Goal: Task Accomplishment & Management: Complete application form

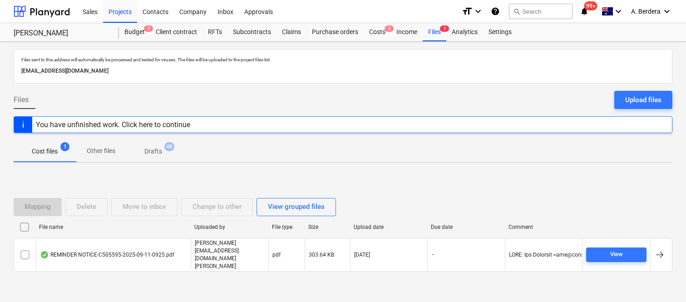
scroll to position [19, 0]
click at [432, 34] on div "Files 2" at bounding box center [434, 32] width 24 height 18
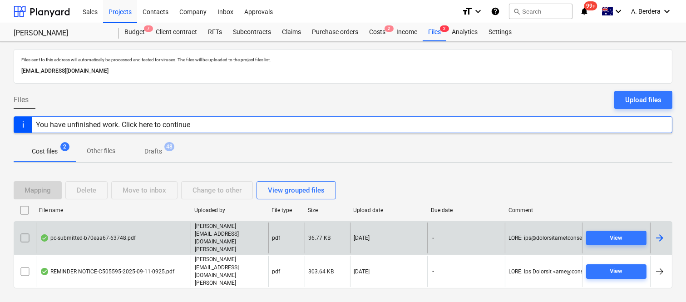
click at [168, 247] on div "pc-submitted-b70eaa67-63748.pdf" at bounding box center [113, 237] width 155 height 31
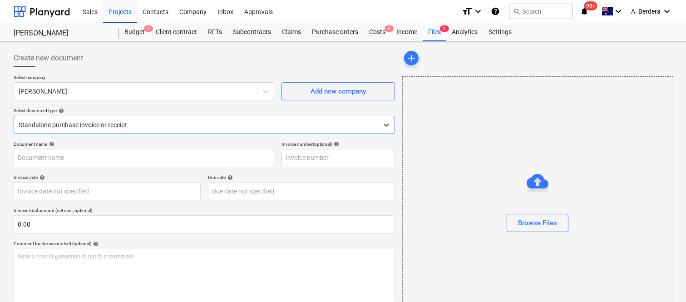
type input "pc-submitted-b70eaa67-63748.pdf"
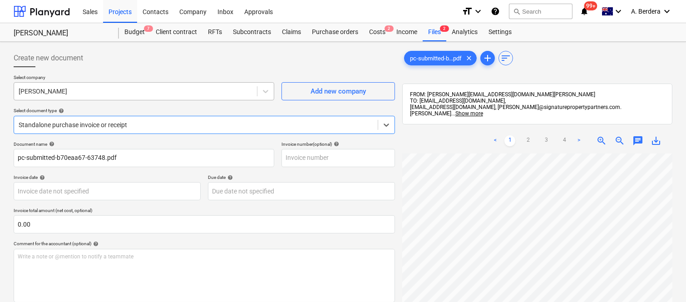
click at [150, 89] on div at bounding box center [136, 91] width 234 height 9
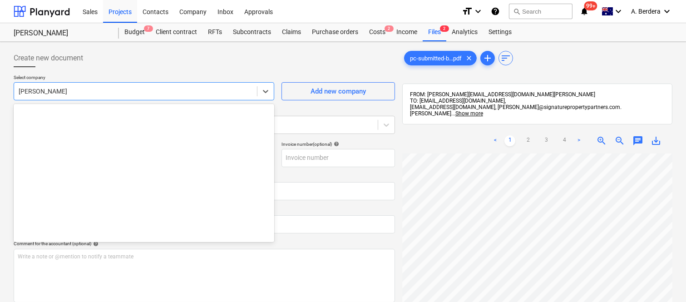
scroll to position [4431, 0]
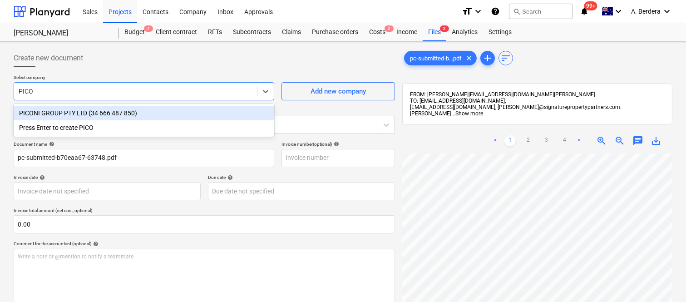
type input "PICON"
click at [143, 111] on div "PICONI GROUP PTY LTD (34 666 487 850)" at bounding box center [144, 113] width 260 height 15
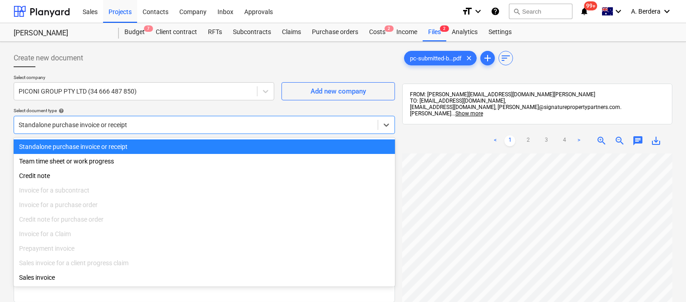
click at [150, 123] on div at bounding box center [196, 124] width 354 height 9
click at [159, 141] on div "Standalone purchase invoice or receipt" at bounding box center [204, 146] width 381 height 15
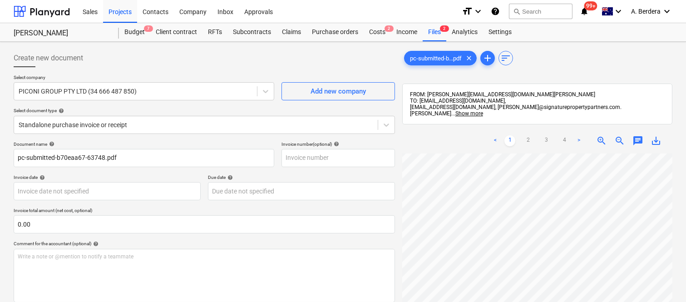
scroll to position [67, 2]
click at [599, 136] on span "zoom_in" at bounding box center [601, 140] width 11 height 11
click at [119, 186] on body "Sales Projects Contacts Company Inbox Approvals format_size keyboard_arrow_down…" at bounding box center [343, 151] width 686 height 302
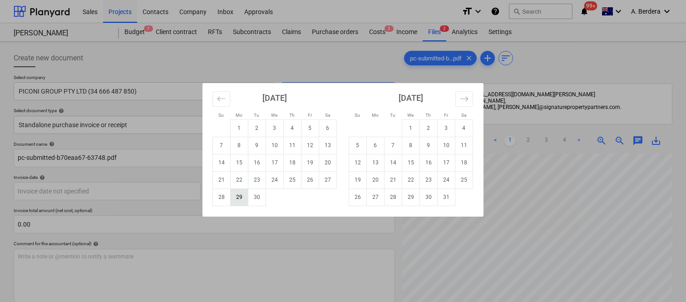
click at [244, 193] on td "29" at bounding box center [240, 196] width 18 height 17
type input "29 Sep 2025"
click at [278, 189] on body "Sales Projects Contacts Company Inbox Approvals format_size keyboard_arrow_down…" at bounding box center [343, 151] width 686 height 302
click at [432, 201] on td "30" at bounding box center [429, 196] width 18 height 17
type input "30 Oct 2025"
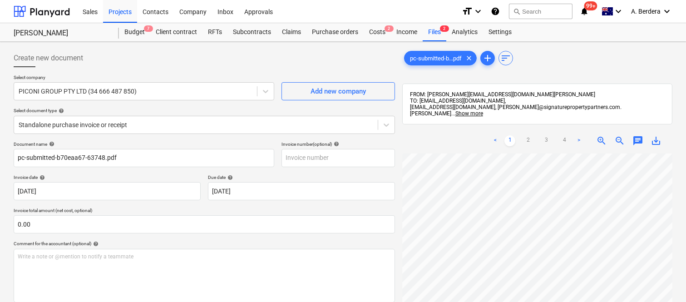
scroll to position [11, 307]
click at [614, 135] on span "zoom_out" at bounding box center [619, 140] width 11 height 11
click at [528, 135] on link "2" at bounding box center [527, 140] width 11 height 11
click at [547, 135] on link "3" at bounding box center [545, 140] width 11 height 11
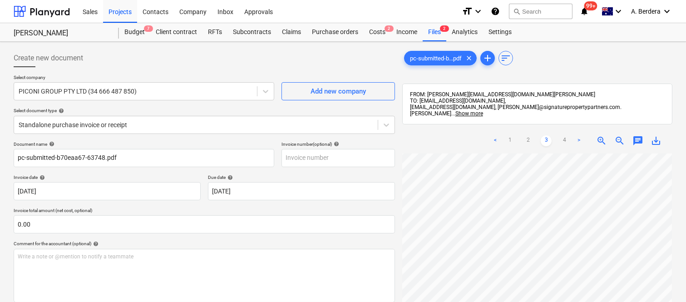
scroll to position [67, 211]
click at [564, 135] on link "4" at bounding box center [564, 140] width 11 height 11
drag, startPoint x: 685, startPoint y: 197, endPoint x: 688, endPoint y: 213, distance: 16.6
click at [686, 238] on html "Sales Projects Contacts Company Inbox Approvals format_size keyboard_arrow_down…" at bounding box center [343, 151] width 686 height 302
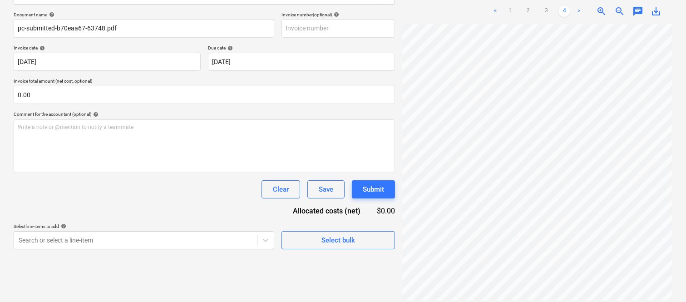
scroll to position [0, 0]
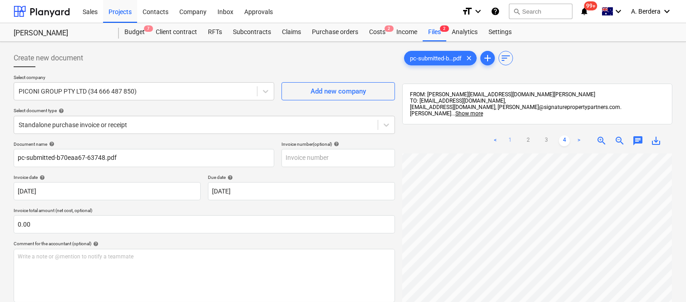
click at [510, 135] on link "1" at bounding box center [509, 140] width 11 height 11
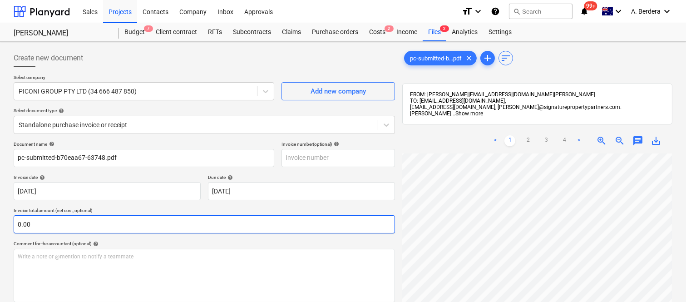
click at [50, 225] on input "0.00" at bounding box center [204, 224] width 381 height 18
paste input "20,934.36"
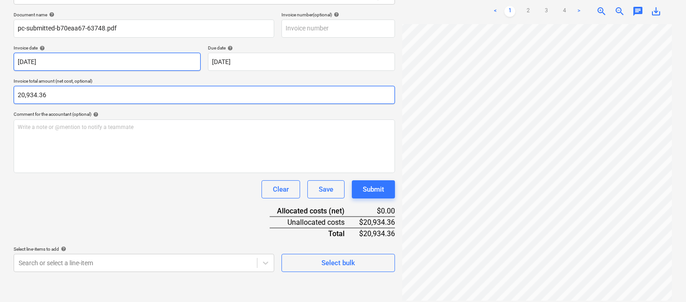
type input "20,934.36"
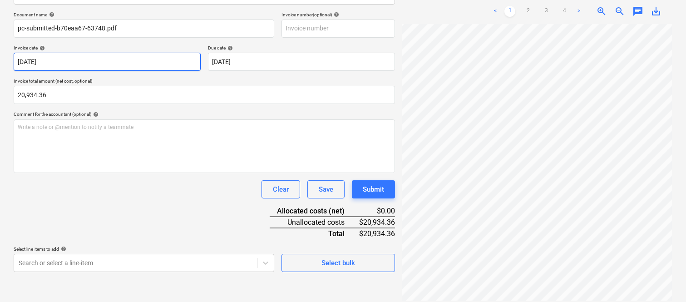
click at [112, 199] on div "Document name help pc-submitted-b70eaa67-63748.pdf Invoice number (optional) he…" at bounding box center [204, 142] width 381 height 260
click at [528, 6] on link "2" at bounding box center [527, 11] width 11 height 11
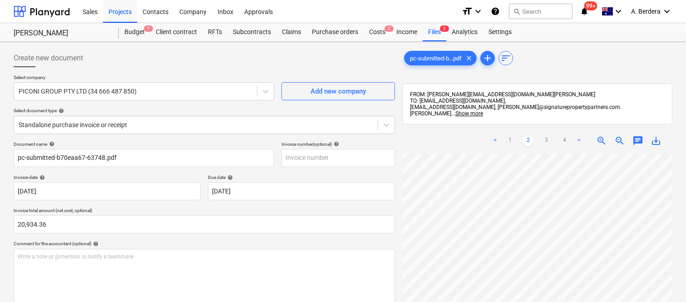
scroll to position [15, 79]
click at [682, 229] on div "Create new document Select company PICONI GROUP PTY LTD (34 666 487 850) Add ne…" at bounding box center [343, 239] width 686 height 395
click at [544, 135] on link "3" at bounding box center [545, 140] width 11 height 11
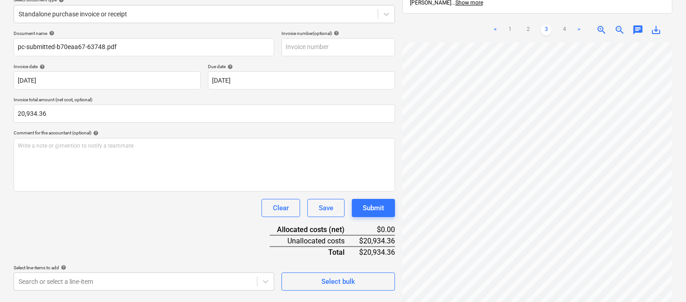
scroll to position [129, 0]
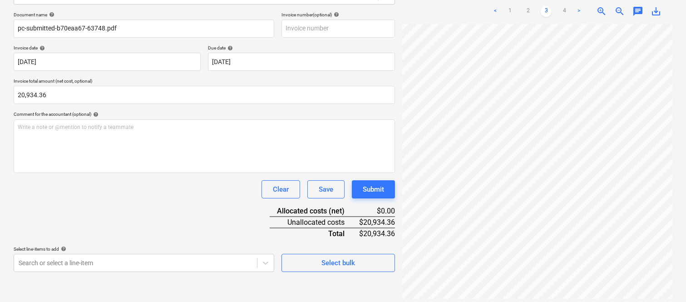
click at [686, 172] on html "Sales Projects Contacts Company Inbox Approvals format_size keyboard_arrow_down…" at bounding box center [343, 22] width 686 height 302
click at [180, 172] on body "Sales Projects Contacts Company Inbox Approvals format_size keyboard_arrow_down…" at bounding box center [343, 22] width 686 height 302
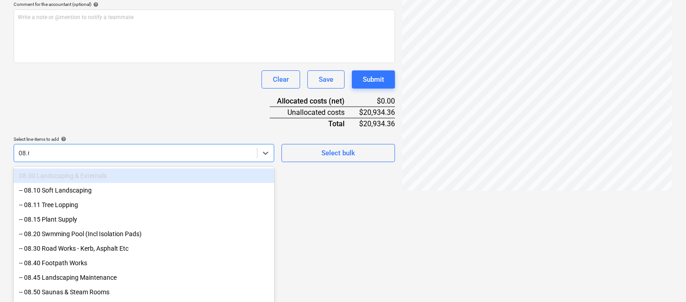
scroll to position [129, 0]
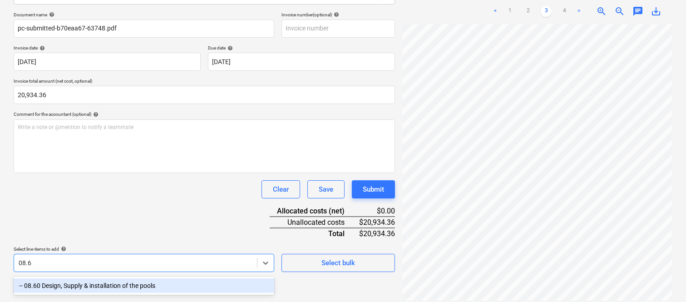
type input "08.60"
drag, startPoint x: 117, startPoint y: 286, endPoint x: 116, endPoint y: 218, distance: 67.6
click at [117, 285] on div "-- 08.60 Design, Supply & installation of the pools" at bounding box center [144, 285] width 260 height 15
click at [116, 218] on div "Document name help pc-submitted-b70eaa67-63748.pdf Invoice number (optional) he…" at bounding box center [204, 142] width 381 height 260
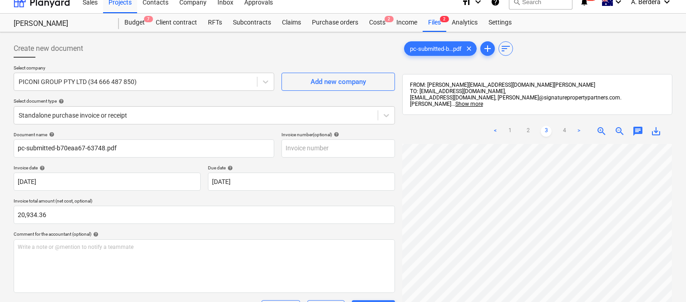
scroll to position [0, 0]
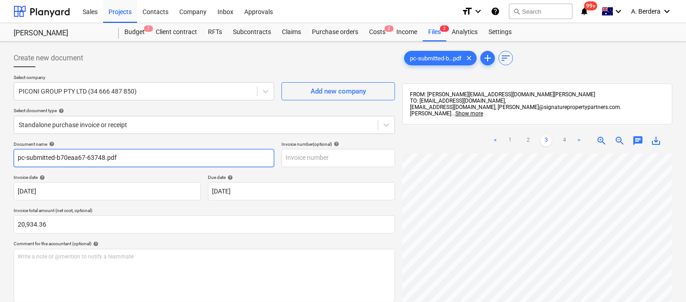
click at [146, 152] on input "pc-submitted-b70eaa67-63748.pdf" at bounding box center [144, 158] width 260 height 18
click at [147, 152] on input "pc-submitted-b70eaa67-63748.pdf" at bounding box center [144, 158] width 260 height 18
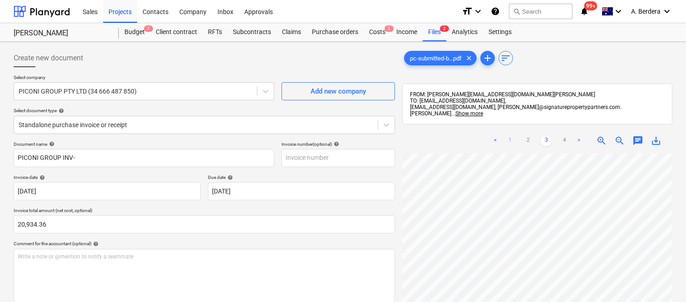
click at [510, 137] on link "1" at bounding box center [509, 140] width 11 height 11
click at [686, 227] on html "Sales Projects Contacts Company Inbox Approvals format_size keyboard_arrow_down…" at bounding box center [343, 151] width 686 height 302
click at [397, 176] on div "Create new document Select company PICONI GROUP PTY LTD (34 666 487 850) Add ne…" at bounding box center [343, 254] width 666 height 419
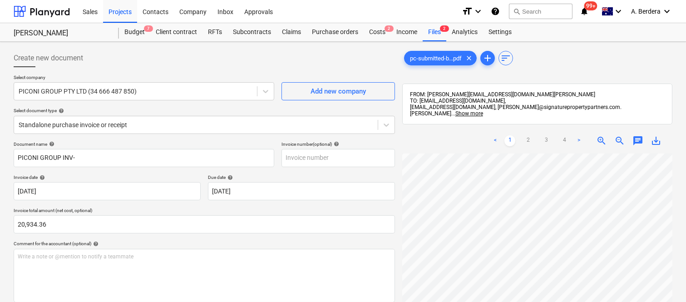
scroll to position [67, 170]
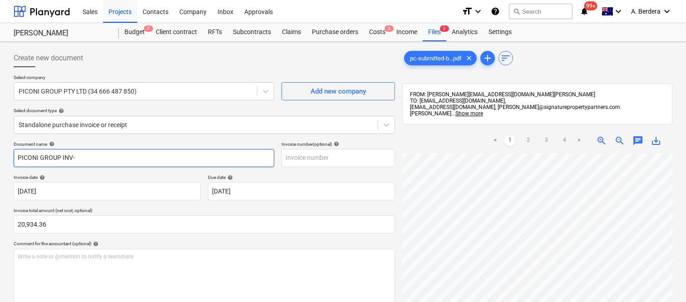
click at [133, 156] on input "PICONI GROUP INV-" at bounding box center [144, 158] width 260 height 18
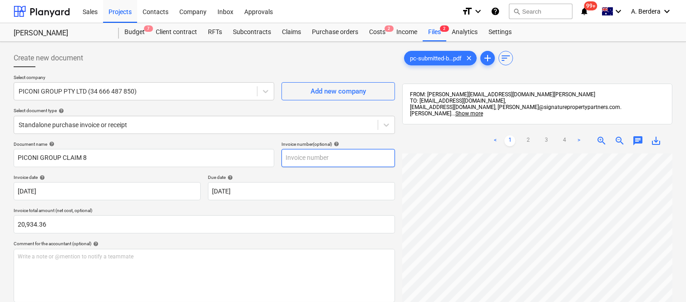
click at [353, 155] on input "text" at bounding box center [337, 158] width 113 height 18
click at [620, 136] on span "zoom_out" at bounding box center [619, 140] width 11 height 11
click at [598, 135] on span "zoom_in" at bounding box center [601, 140] width 11 height 11
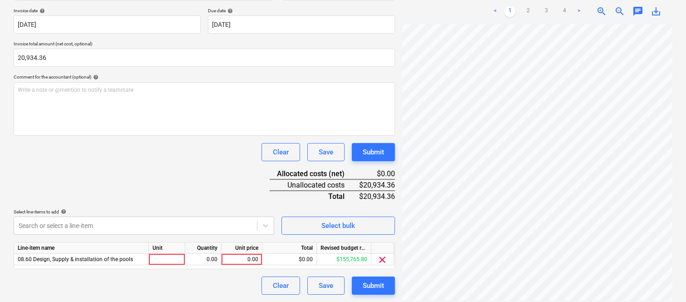
scroll to position [0, 0]
click at [676, 200] on div "Create new document Select company PICONI GROUP PTY LTD (34 666 487 850) Add ne…" at bounding box center [343, 88] width 686 height 427
click at [395, 198] on div "Create new document Select company PICONI GROUP PTY LTD (34 666 487 850) Add ne…" at bounding box center [343, 88] width 666 height 419
click at [568, 6] on link "4" at bounding box center [564, 11] width 11 height 11
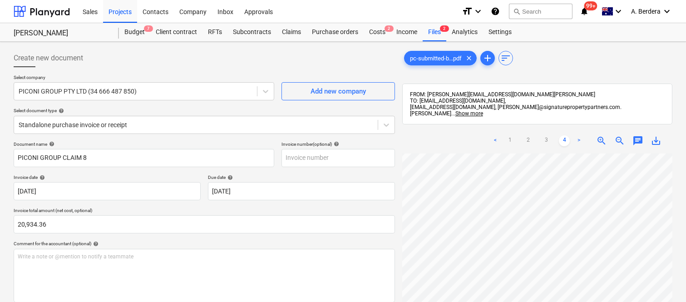
scroll to position [35, 83]
click at [670, 197] on div at bounding box center [537, 291] width 270 height 276
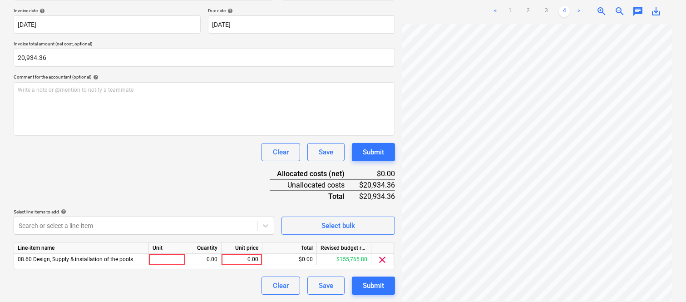
scroll to position [54, 78]
click at [679, 206] on div "Create new document Select company PICONI GROUP PTY LTD (34 666 487 850) Add ne…" at bounding box center [343, 88] width 686 height 427
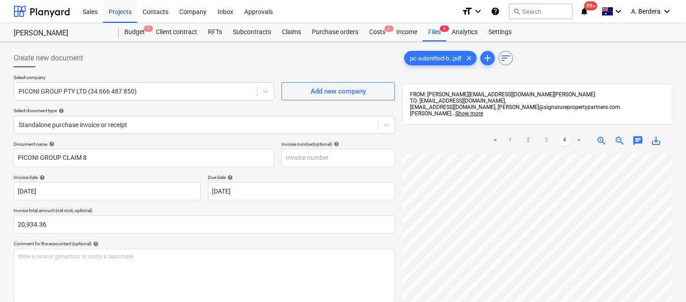
click at [545, 136] on link "3" at bounding box center [545, 140] width 11 height 11
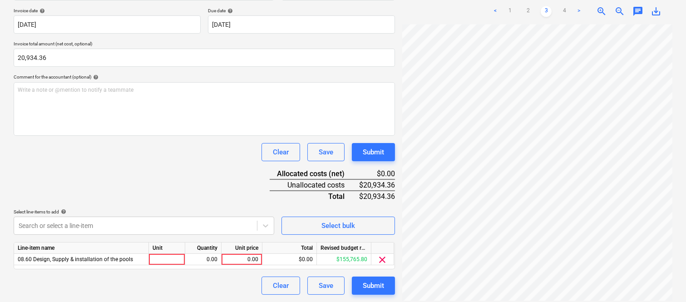
scroll to position [0, 80]
click at [631, 293] on div at bounding box center [537, 162] width 270 height 276
click at [528, 7] on link "2" at bounding box center [527, 11] width 11 height 11
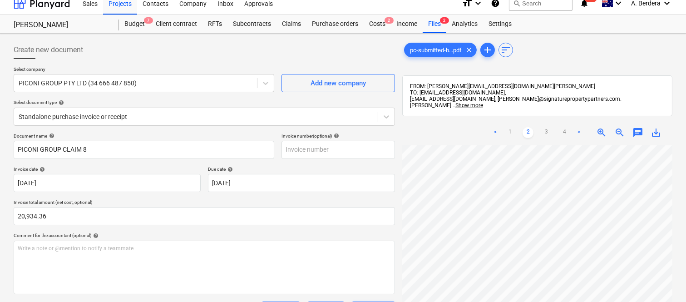
scroll to position [0, 0]
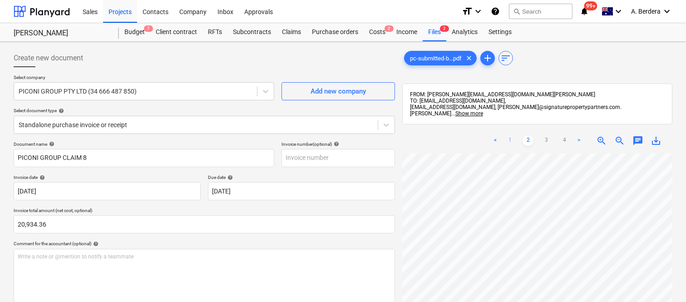
click at [509, 135] on link "1" at bounding box center [509, 140] width 11 height 11
click at [581, 138] on div "< 1 2 3 4 > zoom_in zoom_out chat 0 save_alt" at bounding box center [537, 279] width 270 height 302
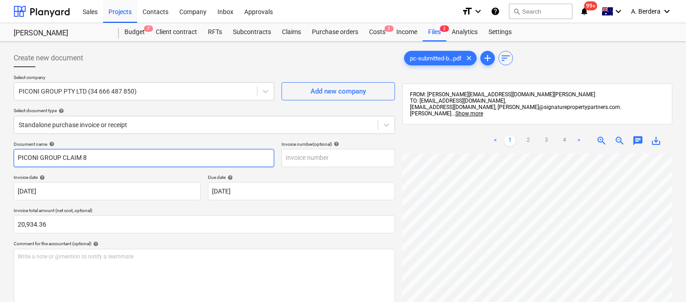
click at [143, 155] on input "PICONI GROUP CLAIM 8" at bounding box center [144, 158] width 260 height 18
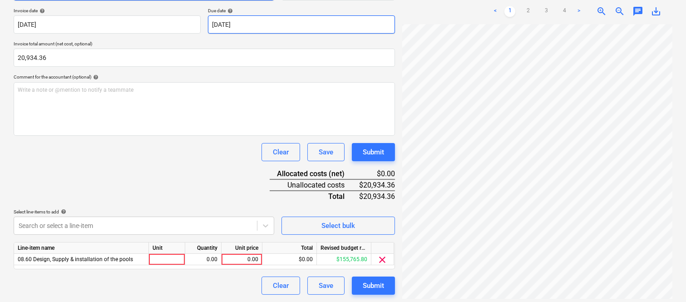
type input "PICONI GROUP CLAIM 4"
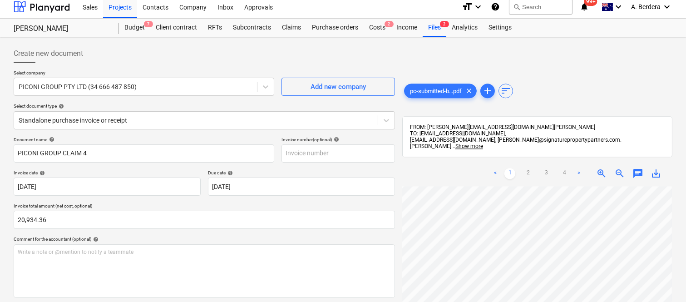
scroll to position [0, 0]
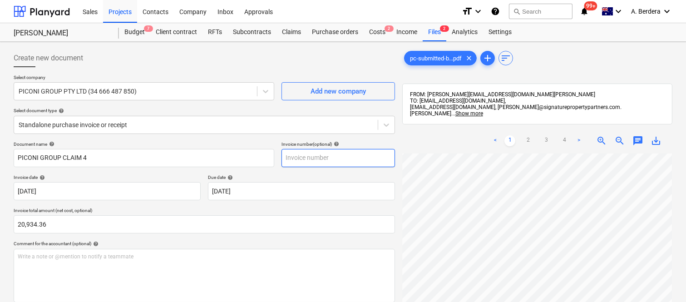
click at [320, 159] on input "text" at bounding box center [337, 158] width 113 height 18
click at [319, 159] on input "text" at bounding box center [337, 158] width 113 height 18
type input "CLAIM 4"
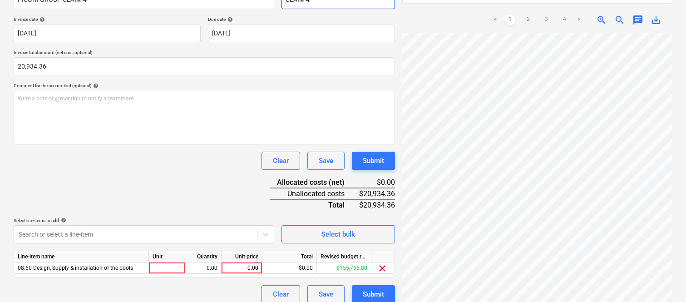
scroll to position [167, 0]
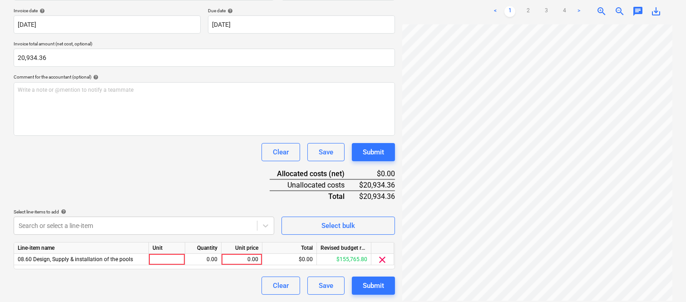
click at [160, 259] on div at bounding box center [167, 259] width 36 height 11
type input "INVOICE"
click at [207, 259] on div "0.00" at bounding box center [203, 259] width 29 height 11
type input "1"
click at [254, 257] on div "0.00" at bounding box center [241, 259] width 33 height 11
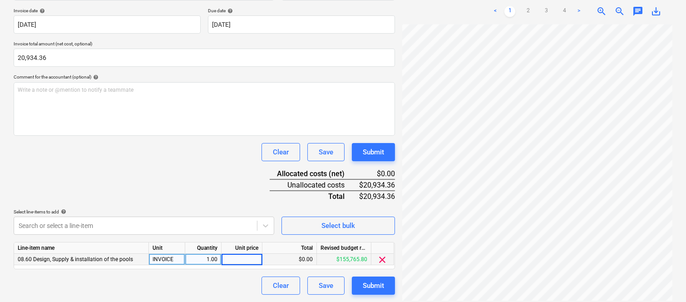
type input "20,934.36"
click at [222, 279] on div "Clear Save Submit" at bounding box center [204, 285] width 381 height 18
click at [525, 6] on link "2" at bounding box center [527, 11] width 11 height 11
click at [669, 248] on div at bounding box center [537, 162] width 270 height 276
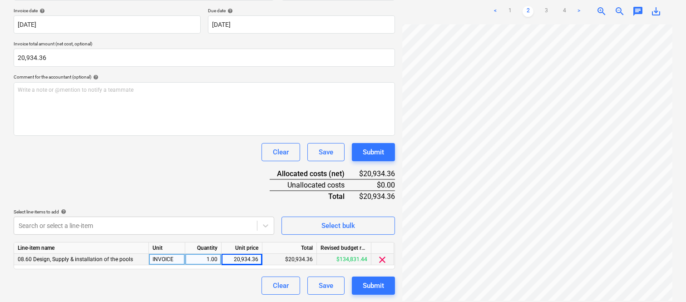
scroll to position [0, 162]
click at [548, 6] on link "3" at bounding box center [545, 11] width 11 height 11
click at [598, 6] on span "zoom_in" at bounding box center [601, 11] width 11 height 11
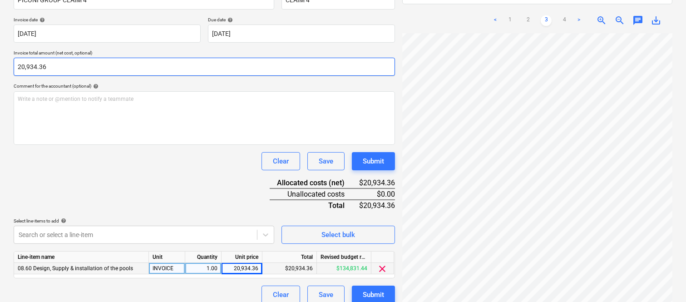
scroll to position [167, 0]
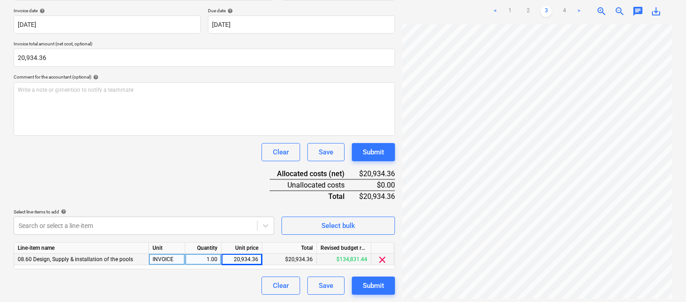
click at [358, 187] on div "Create new document Select company PICONI GROUP PTY LTD (34 666 487 850) Add ne…" at bounding box center [343, 88] width 666 height 419
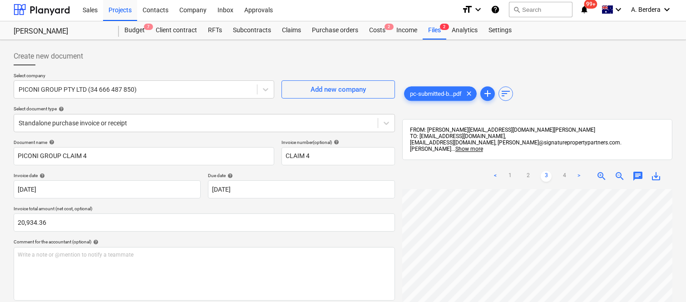
scroll to position [0, 0]
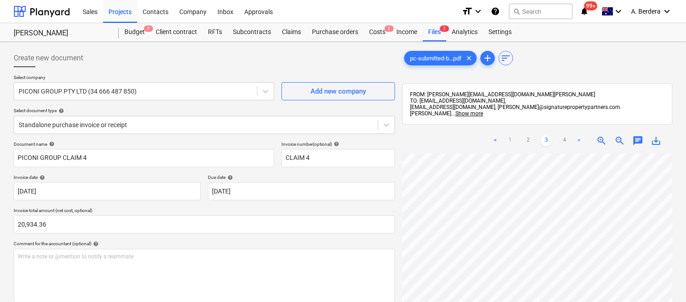
click at [511, 139] on link "1" at bounding box center [509, 140] width 11 height 11
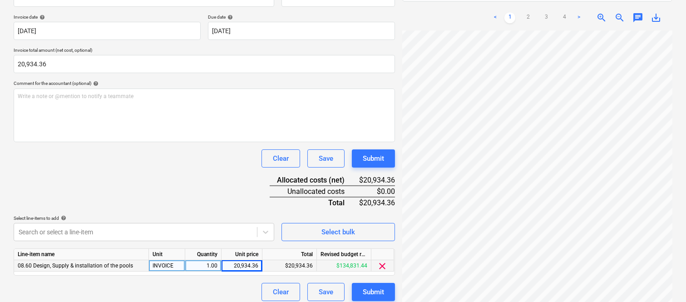
scroll to position [167, 0]
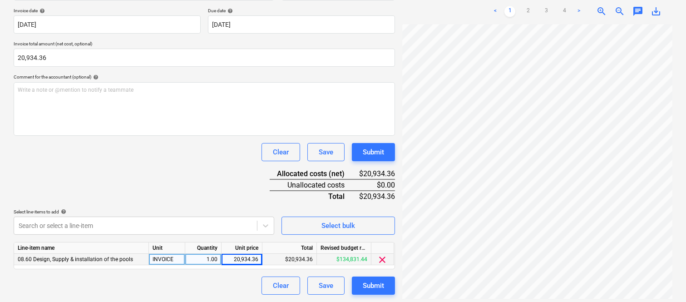
click at [396, 201] on div "Create new document Select company PICONI GROUP PTY LTD (34 666 487 850) Add ne…" at bounding box center [343, 88] width 666 height 419
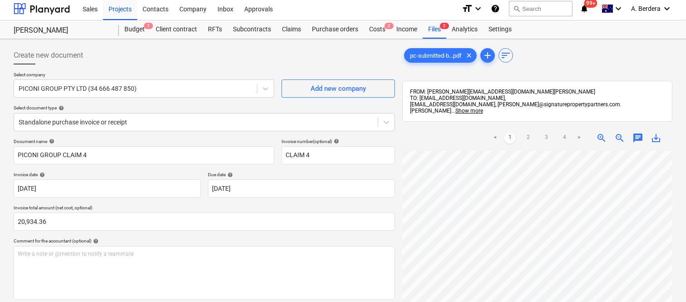
scroll to position [0, 0]
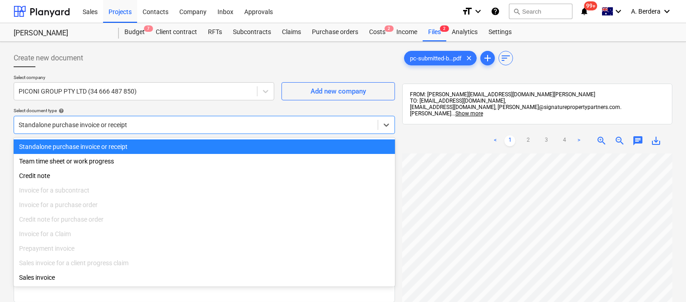
click at [199, 127] on div at bounding box center [196, 124] width 354 height 9
click at [211, 143] on div "Standalone purchase invoice or receipt" at bounding box center [204, 146] width 381 height 15
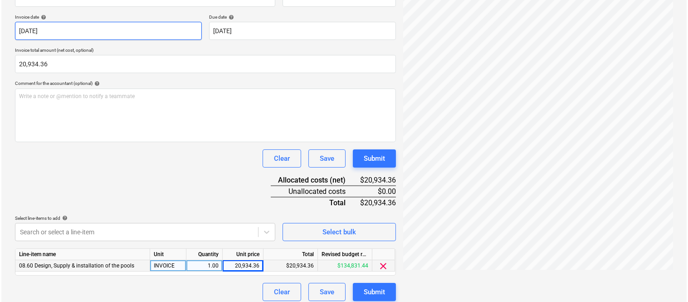
scroll to position [167, 0]
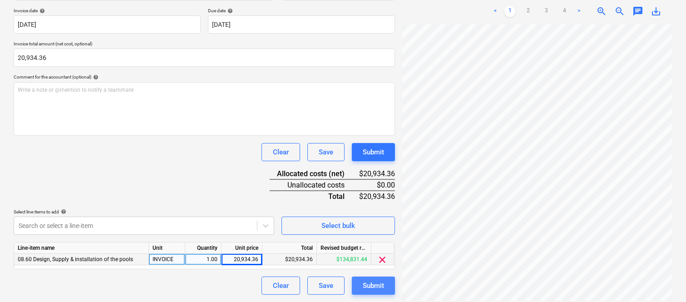
click at [382, 289] on div "Submit" at bounding box center [373, 286] width 21 height 12
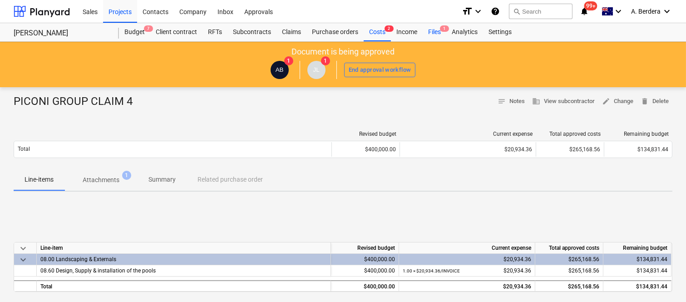
click at [438, 35] on div "Files 1" at bounding box center [434, 32] width 24 height 18
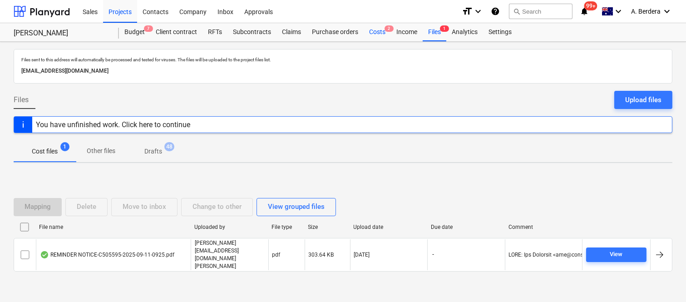
click at [383, 30] on div "Costs 2" at bounding box center [376, 32] width 27 height 18
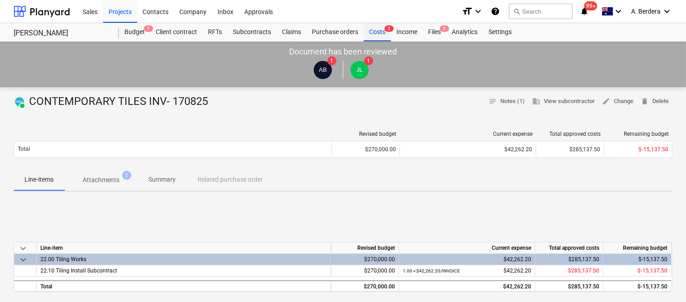
click at [386, 33] on div "Costs 2" at bounding box center [376, 32] width 27 height 18
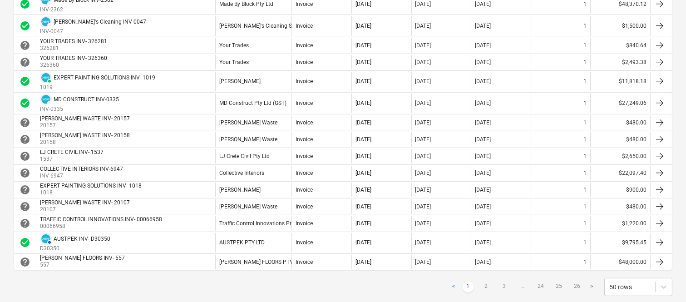
scroll to position [827, 0]
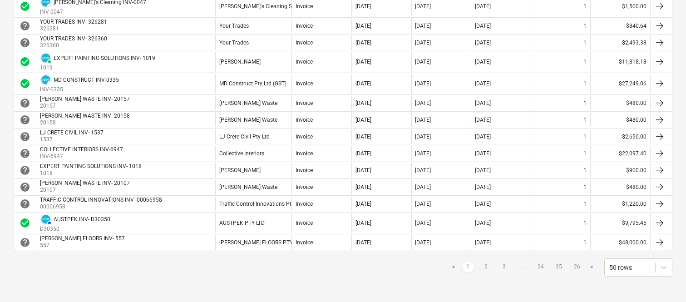
click at [479, 268] on ul "< 1 2 3 ... 24 25 26 >" at bounding box center [522, 267] width 149 height 11
click at [486, 269] on link "2" at bounding box center [486, 267] width 11 height 11
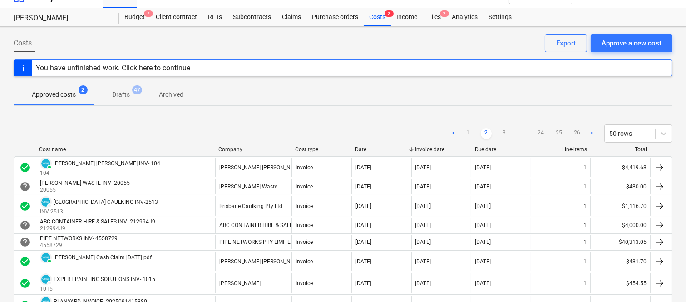
scroll to position [0, 0]
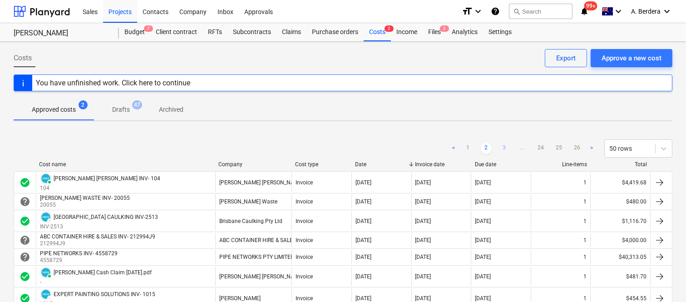
click at [504, 145] on link "3" at bounding box center [504, 148] width 11 height 11
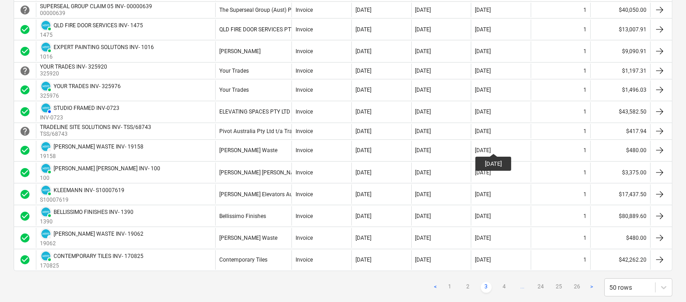
scroll to position [947, 0]
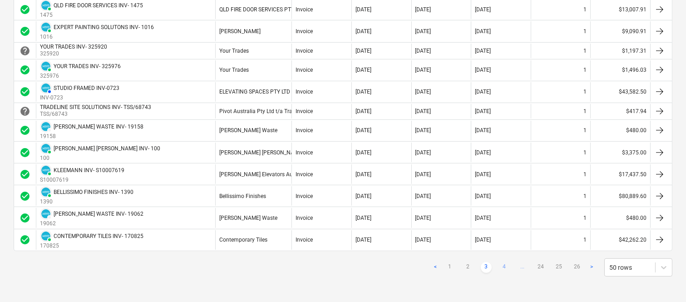
click at [504, 269] on link "4" at bounding box center [504, 267] width 11 height 11
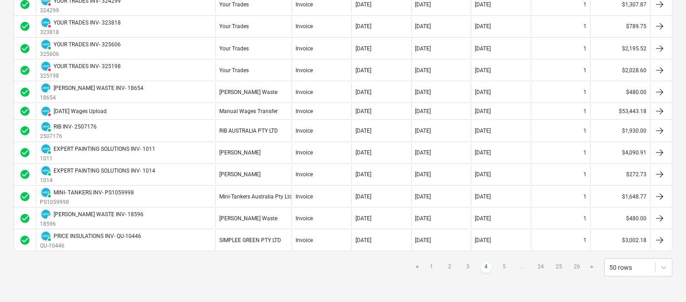
scroll to position [969, 0]
click at [504, 261] on div "< 1 2 3 4 5 ... 24 25 26 > 50 rows" at bounding box center [542, 267] width 260 height 18
click at [505, 264] on link "5" at bounding box center [504, 267] width 11 height 11
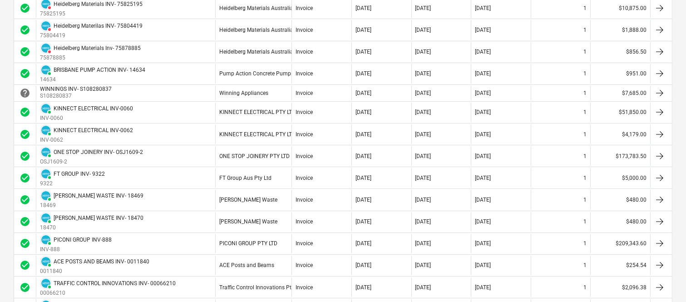
scroll to position [460, 0]
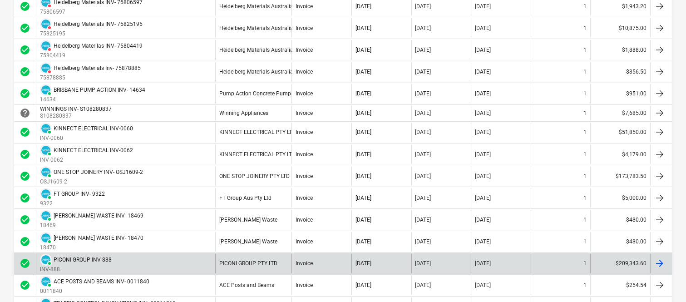
click at [129, 264] on div "PAID PICONI GROUP INV-888 INV-888" at bounding box center [125, 264] width 179 height 20
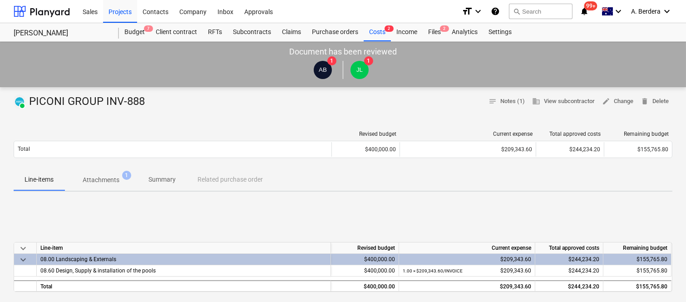
click at [165, 182] on p "Summary" at bounding box center [161, 180] width 27 height 10
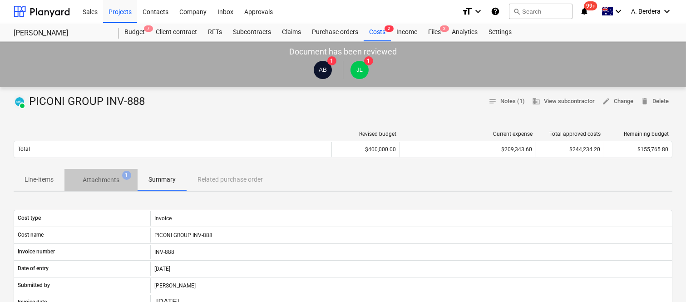
click at [111, 174] on span "Attachments 1" at bounding box center [100, 180] width 73 height 16
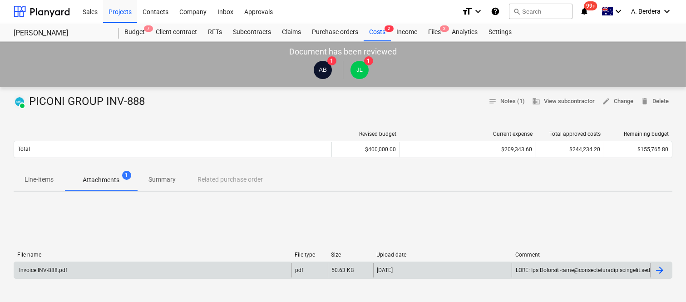
click at [157, 263] on div "Invoice INV-888.pdf" at bounding box center [152, 270] width 277 height 15
